Goal: Task Accomplishment & Management: Manage account settings

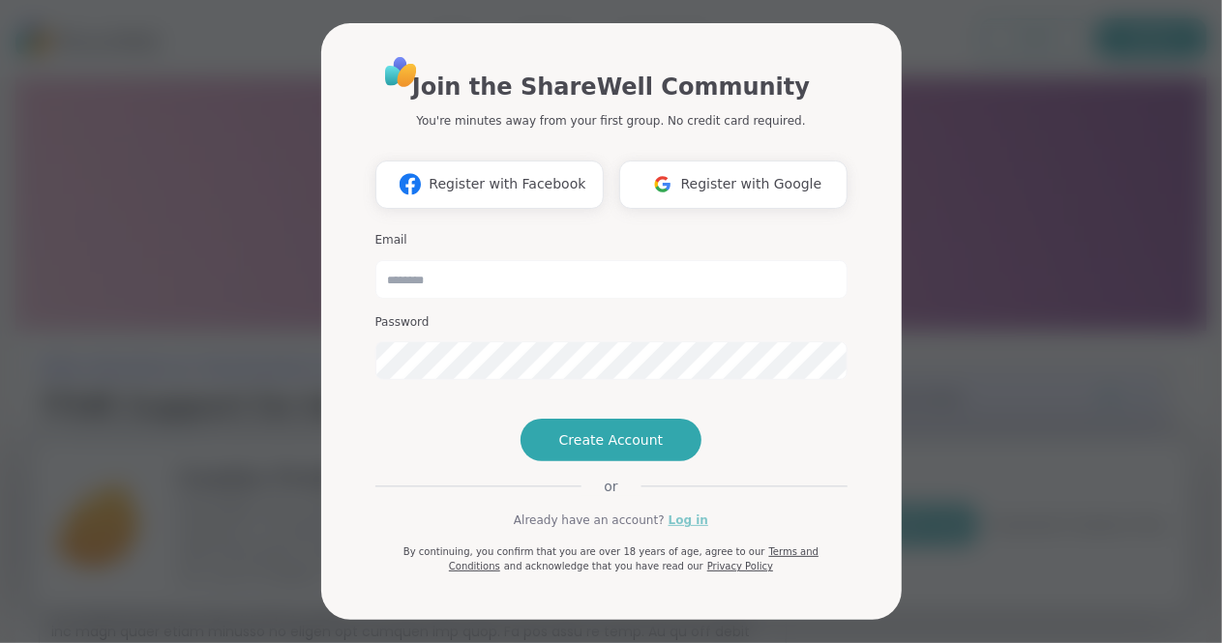
click at [680, 529] on link "Log in" at bounding box center [688, 520] width 40 height 17
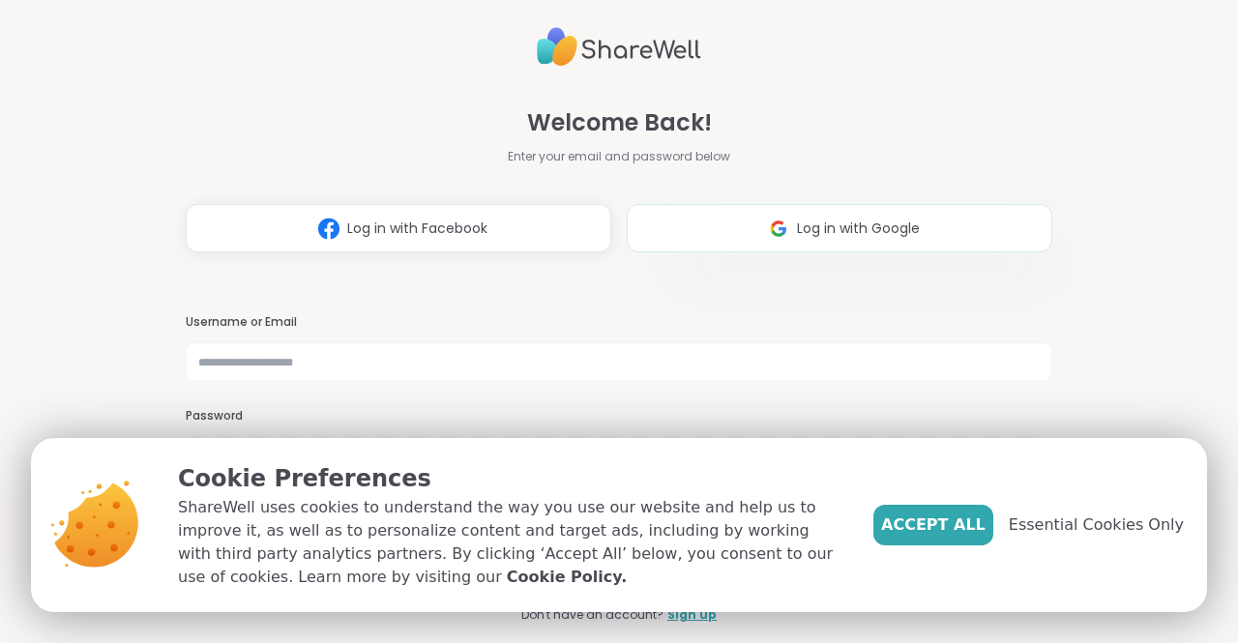
click at [797, 227] on span "Log in with Google" at bounding box center [858, 229] width 123 height 20
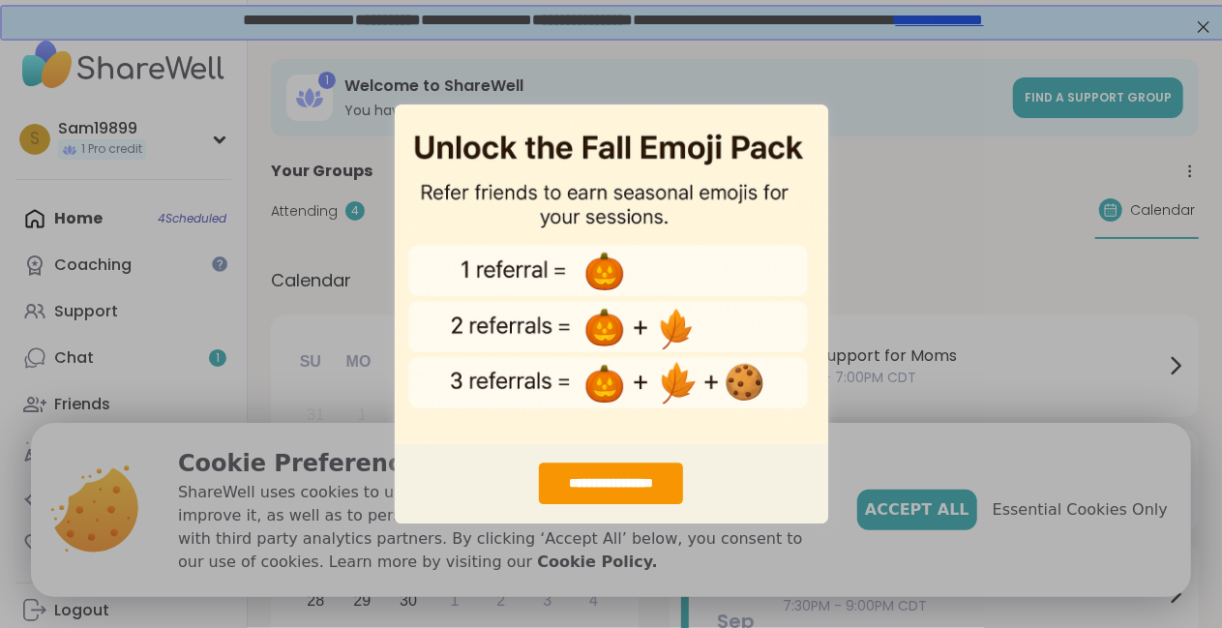
click at [889, 194] on div "**********" at bounding box center [611, 314] width 1222 height 628
click at [1099, 19] on div "**********" at bounding box center [611, 314] width 1222 height 628
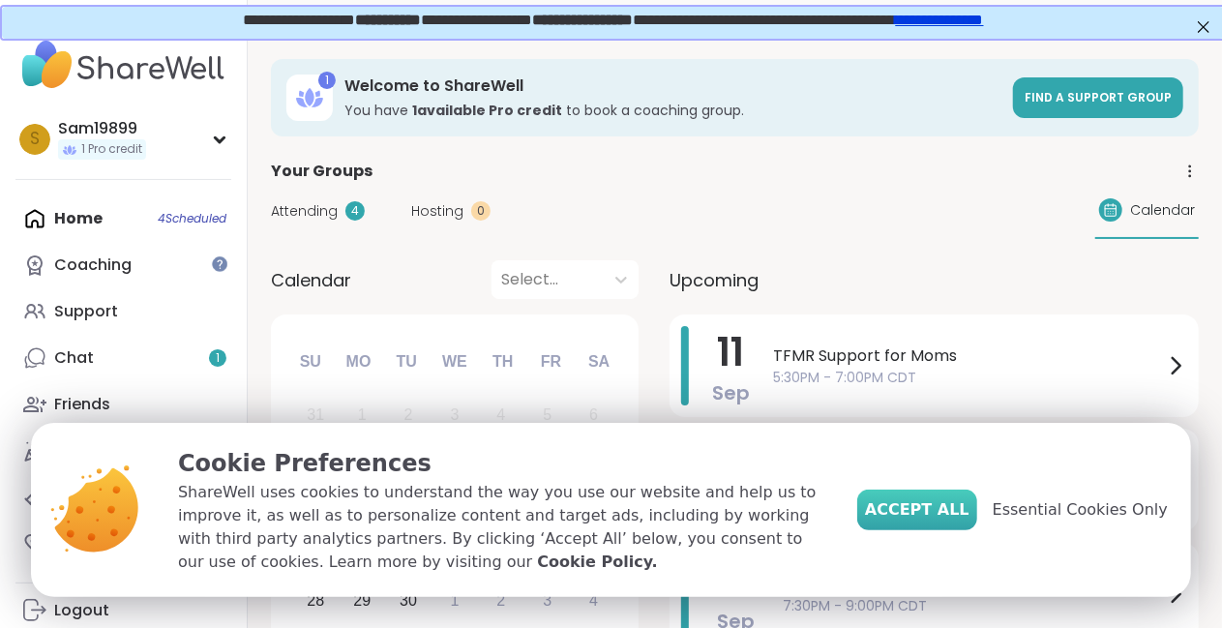
click at [947, 506] on span "Accept All" at bounding box center [917, 509] width 104 height 23
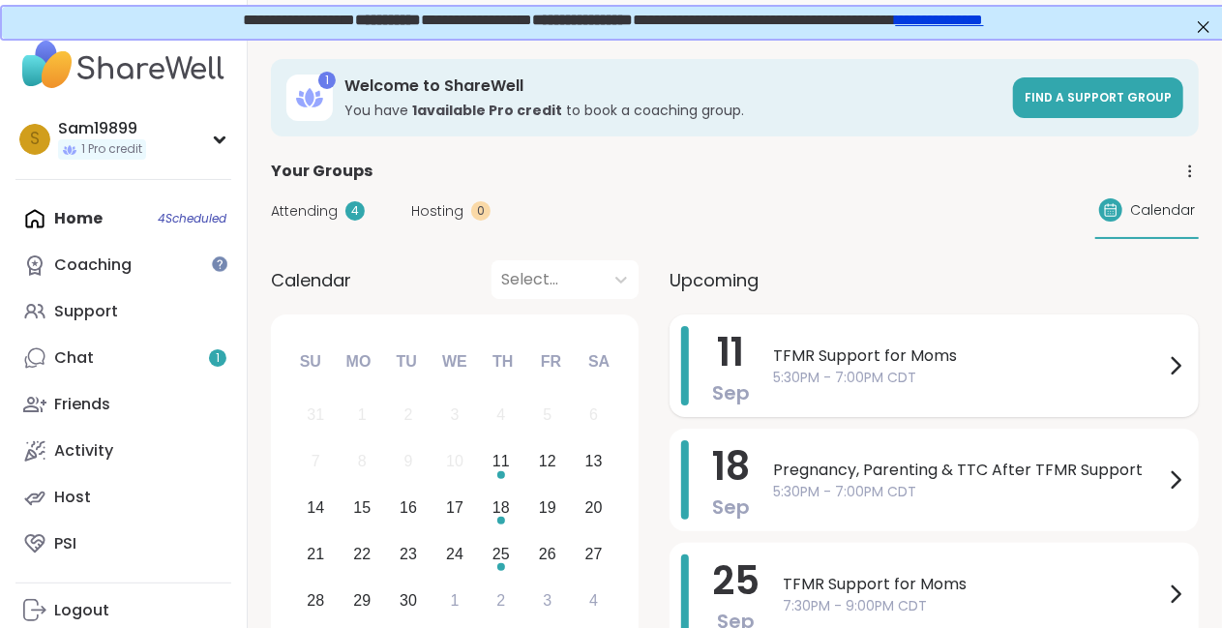
click at [915, 368] on span "5:30PM - 7:00PM CDT" at bounding box center [968, 378] width 391 height 20
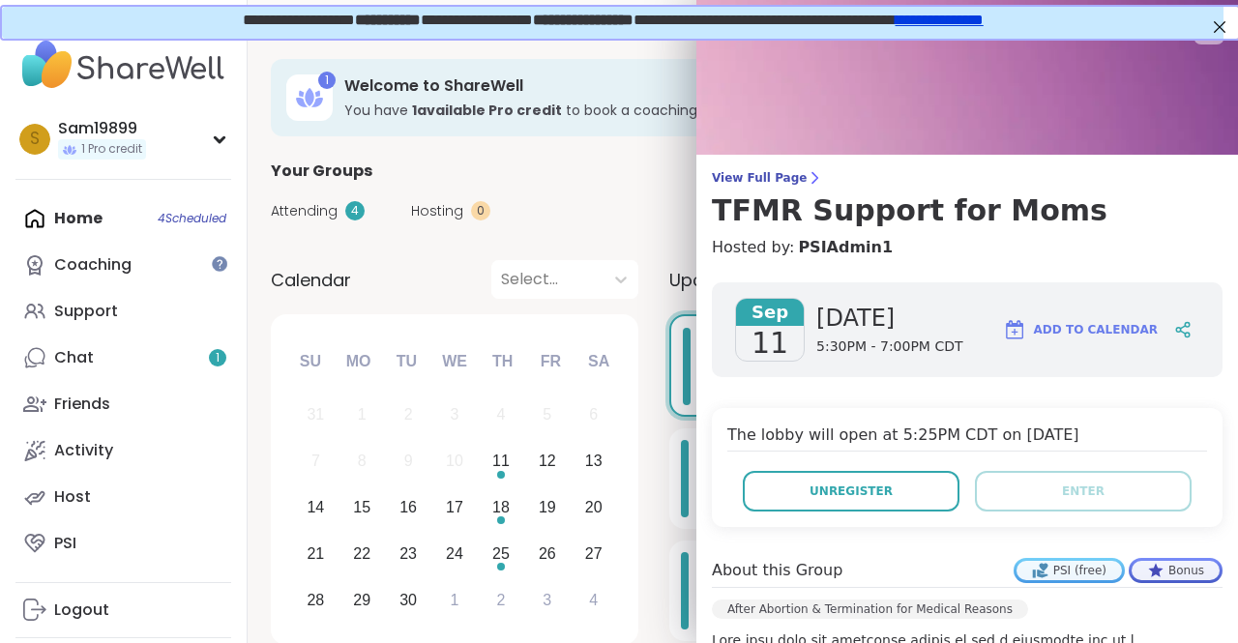
click at [1098, 318] on button "Add to Calendar" at bounding box center [1080, 330] width 172 height 46
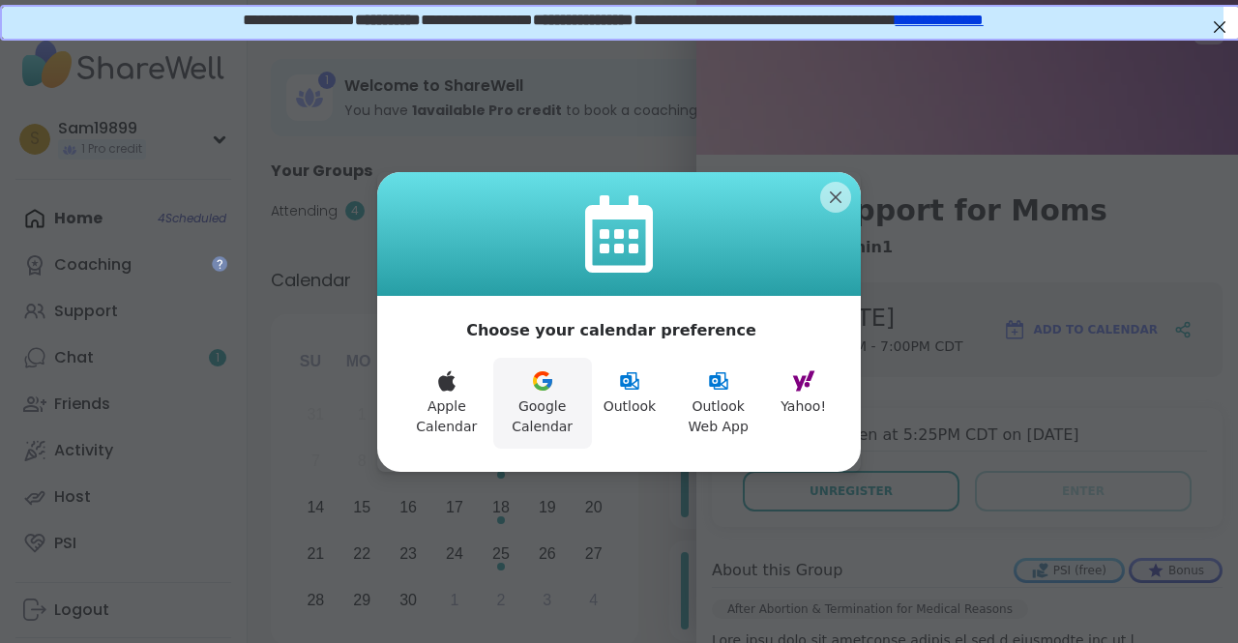
click at [546, 400] on button "Google Calendar" at bounding box center [542, 403] width 99 height 91
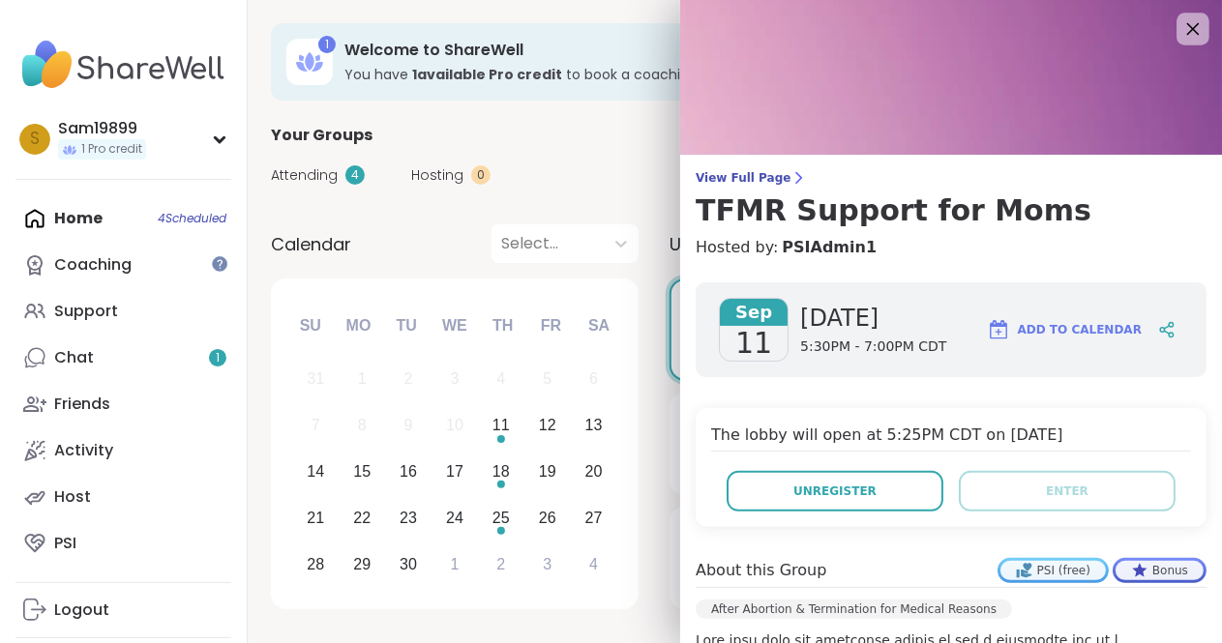
click at [1180, 34] on icon at bounding box center [1192, 28] width 24 height 24
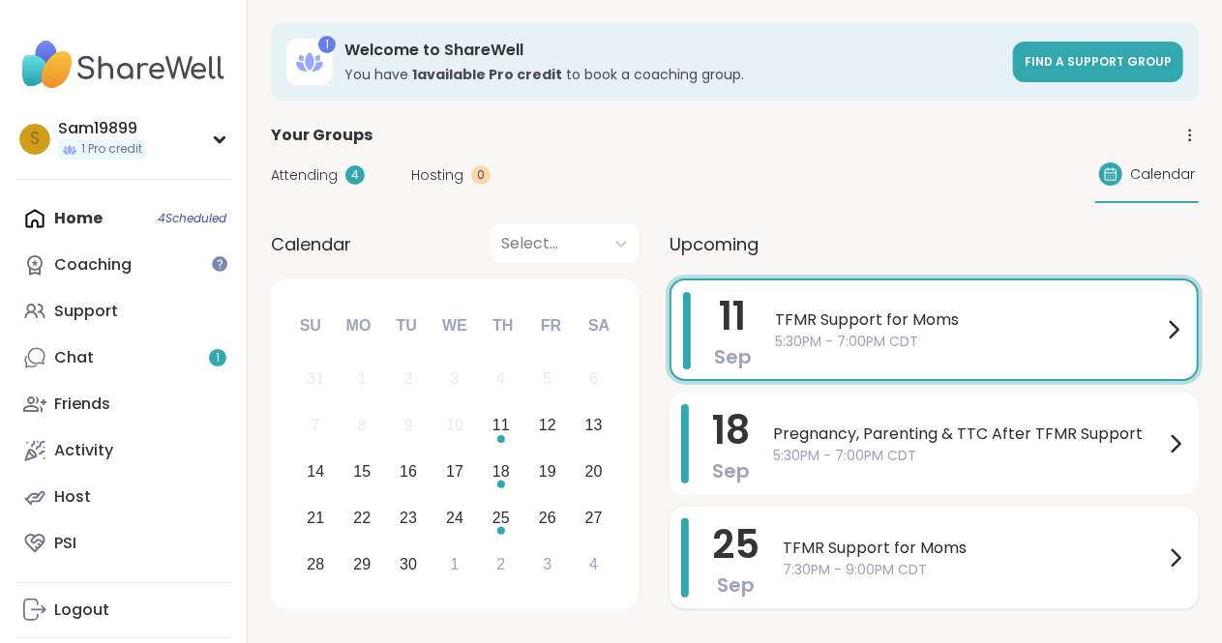
click at [899, 568] on span "7:30PM - 9:00PM CDT" at bounding box center [973, 570] width 381 height 20
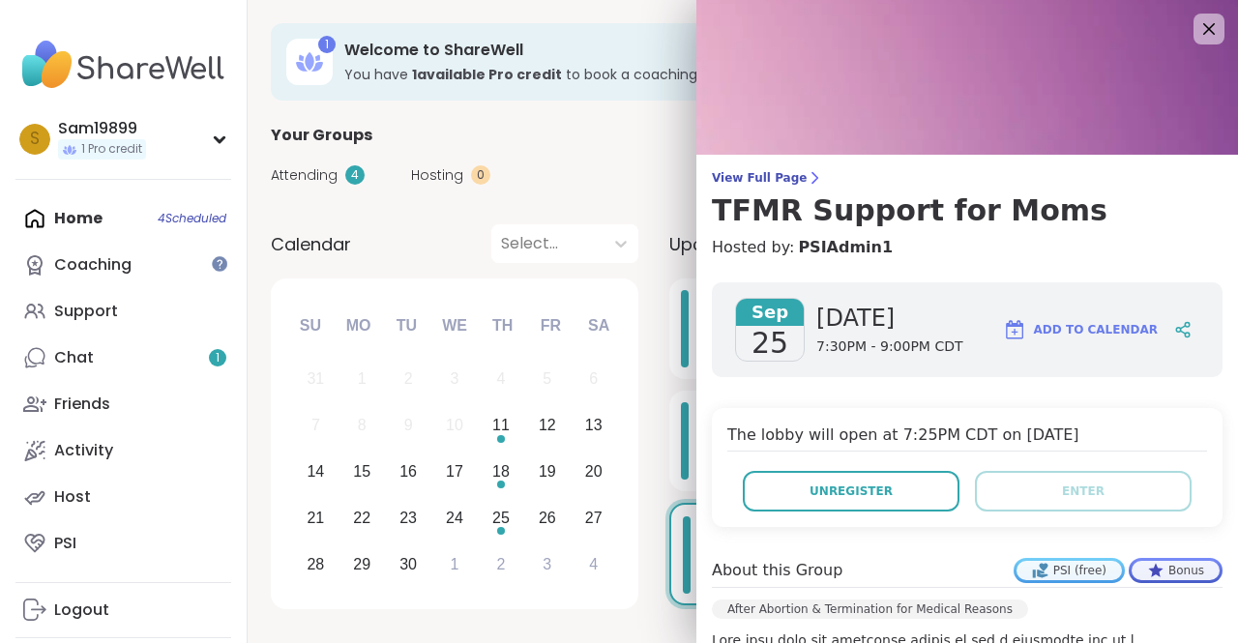
click at [1088, 336] on span "Add to Calendar" at bounding box center [1096, 329] width 124 height 17
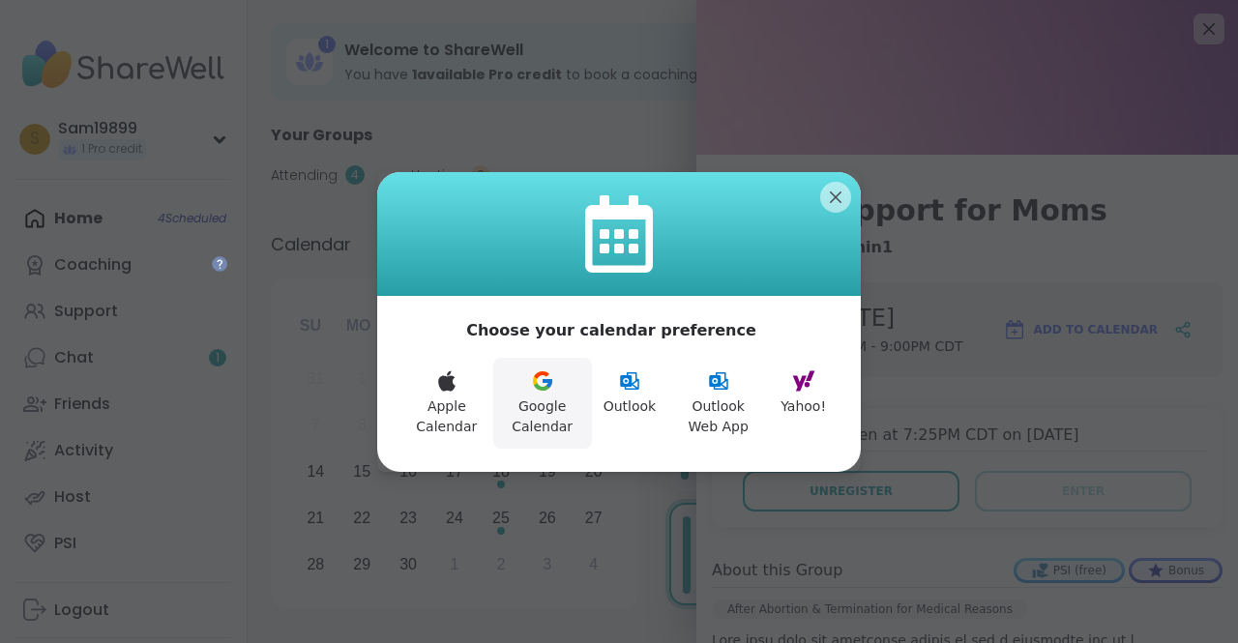
click at [537, 387] on icon at bounding box center [542, 381] width 23 height 23
